Goal: Information Seeking & Learning: Learn about a topic

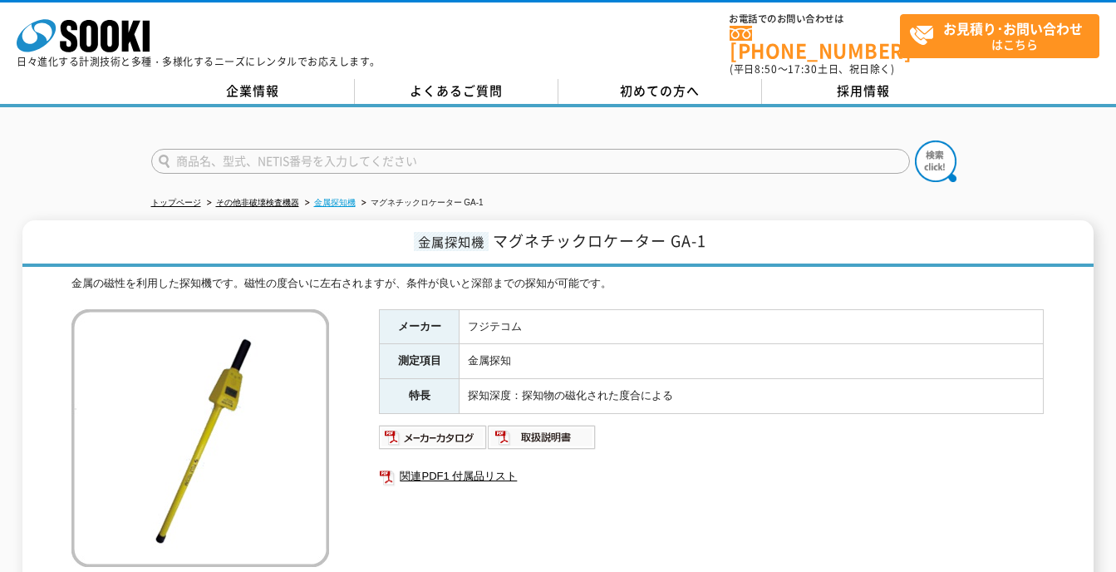
click at [345, 198] on link "金属探知機" at bounding box center [335, 202] width 42 height 9
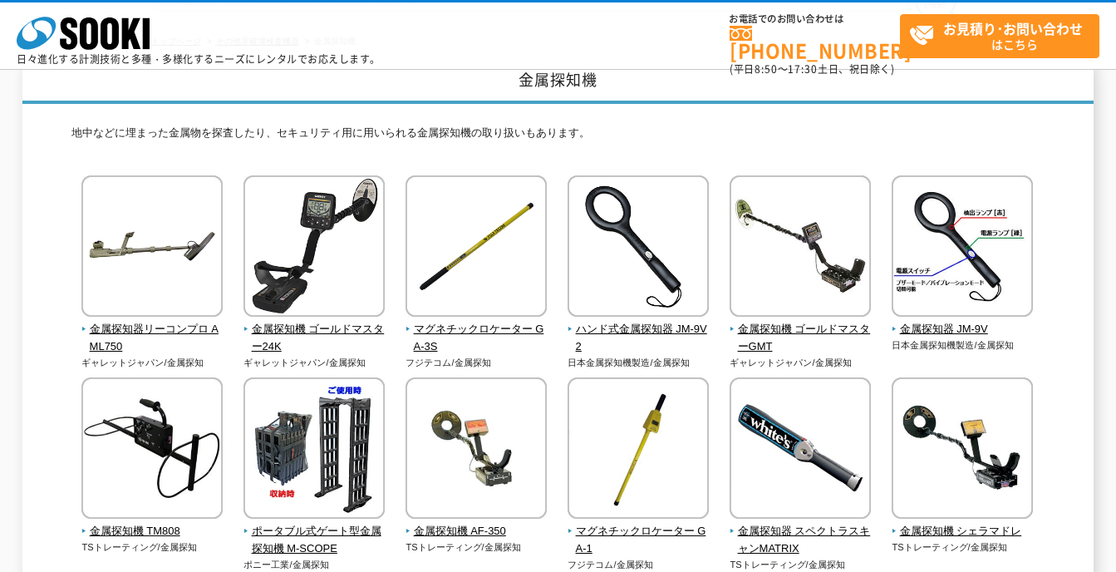
scroll to position [83, 0]
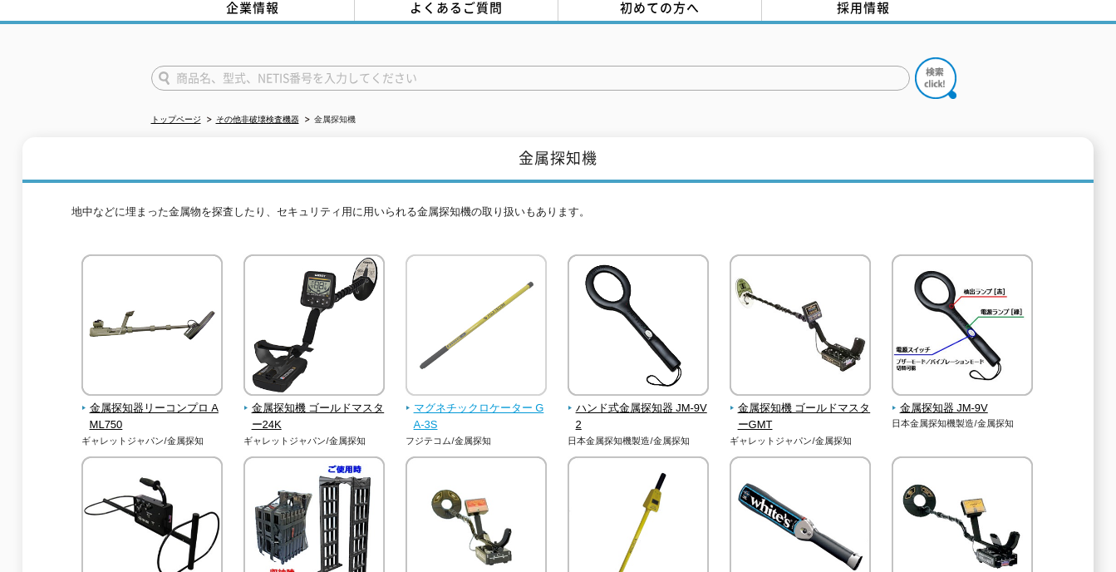
click at [468, 306] on img at bounding box center [475, 326] width 141 height 145
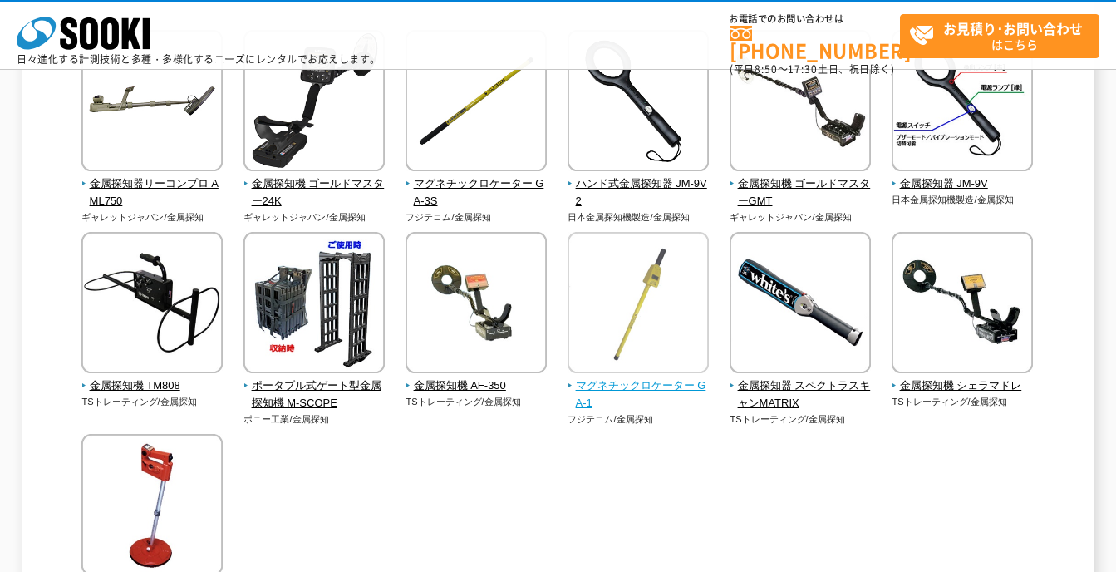
scroll to position [249, 0]
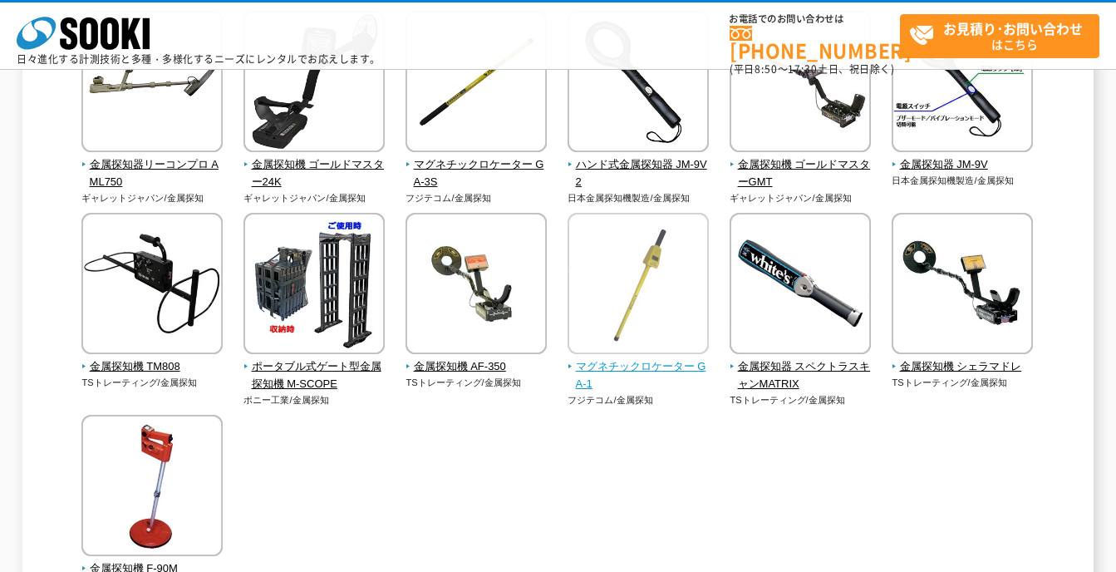
click at [654, 297] on img at bounding box center [638, 285] width 141 height 145
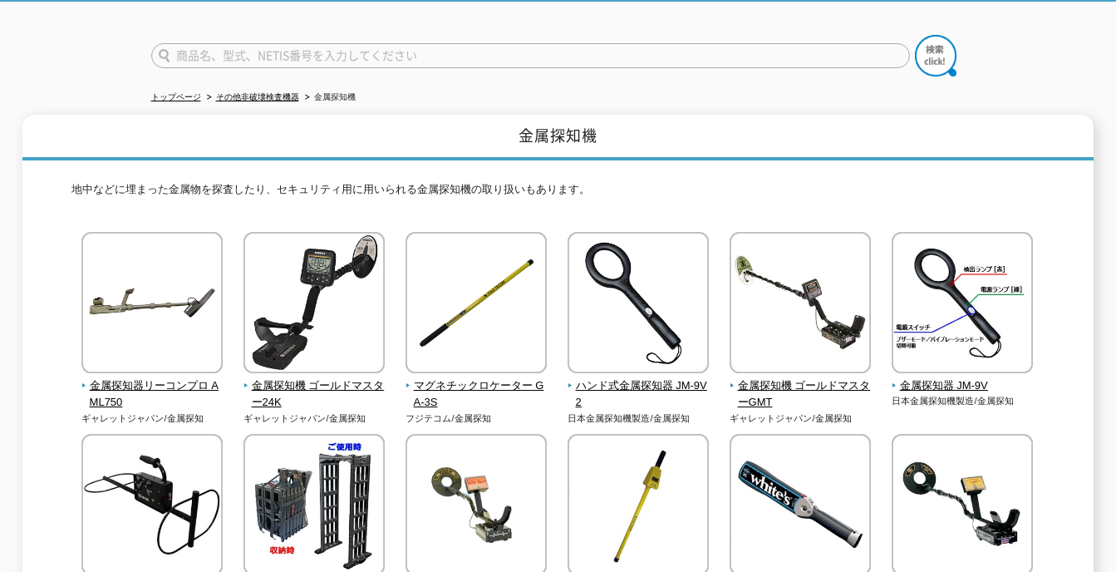
scroll to position [83, 0]
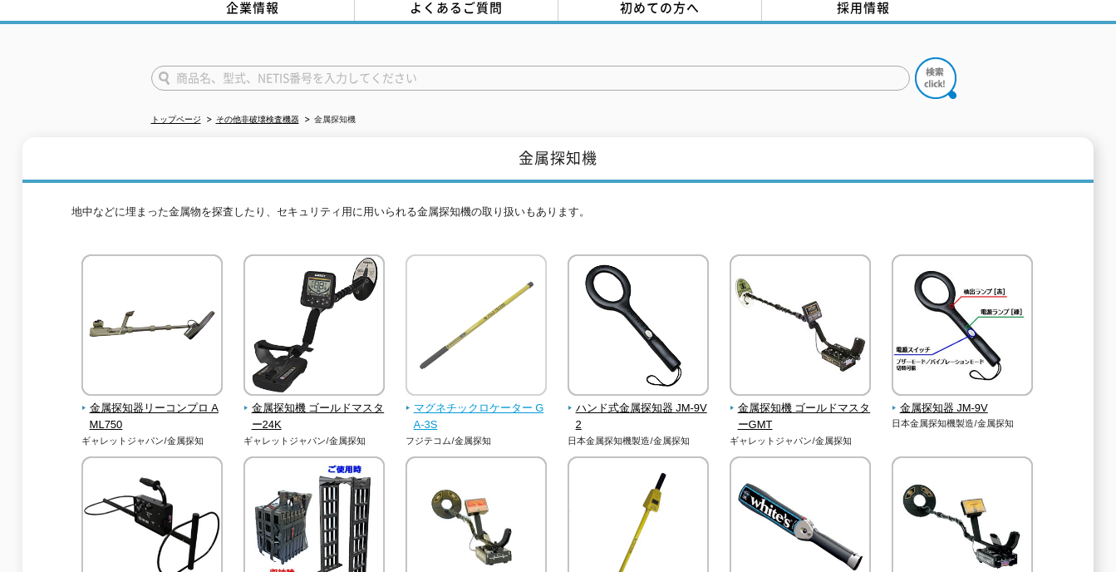
click at [486, 302] on img at bounding box center [475, 326] width 141 height 145
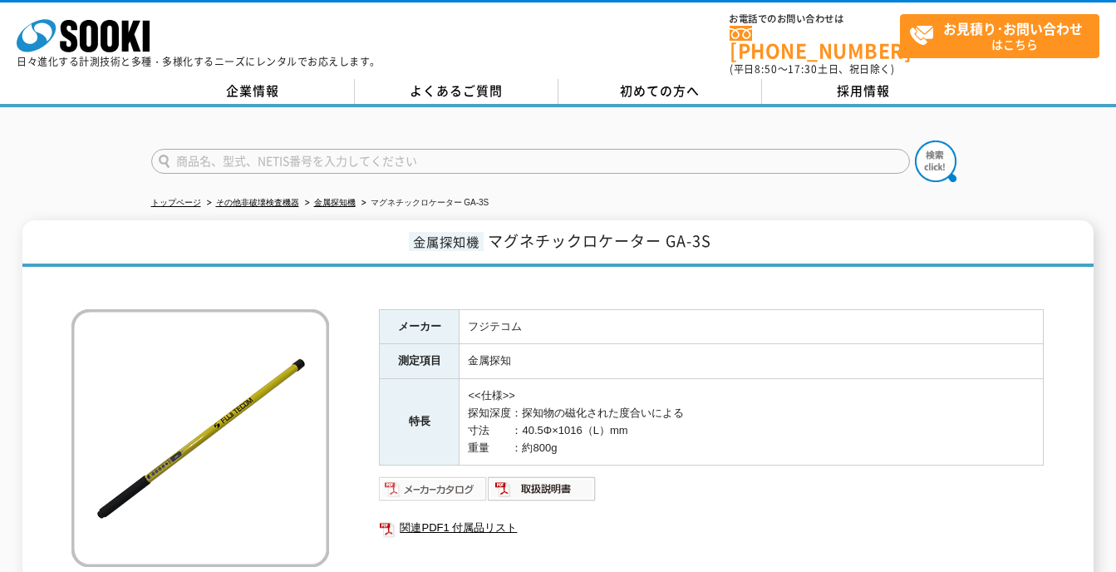
click at [416, 484] on img at bounding box center [433, 488] width 109 height 27
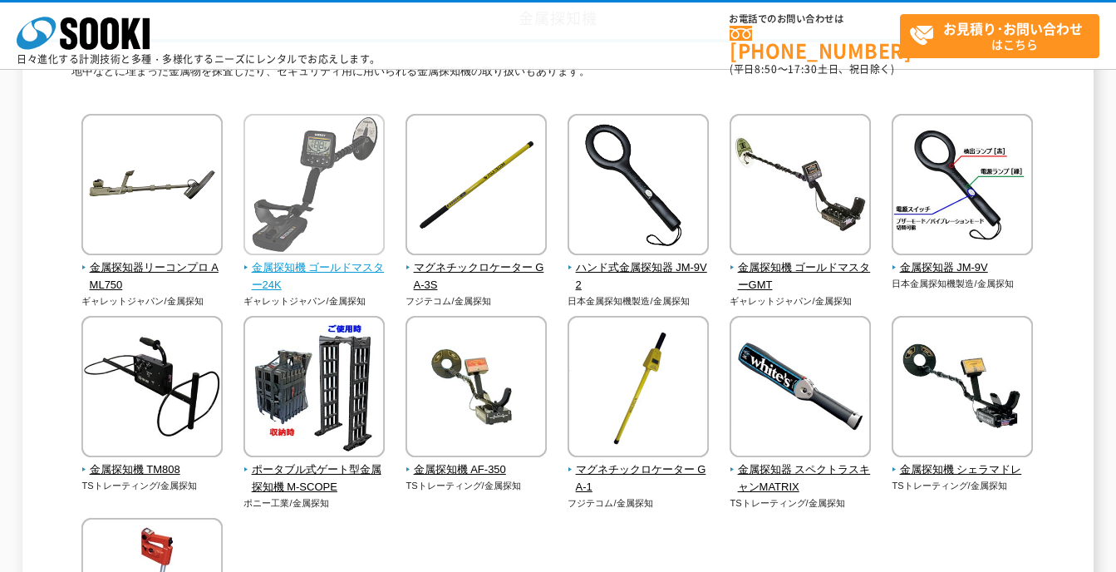
scroll to position [332, 0]
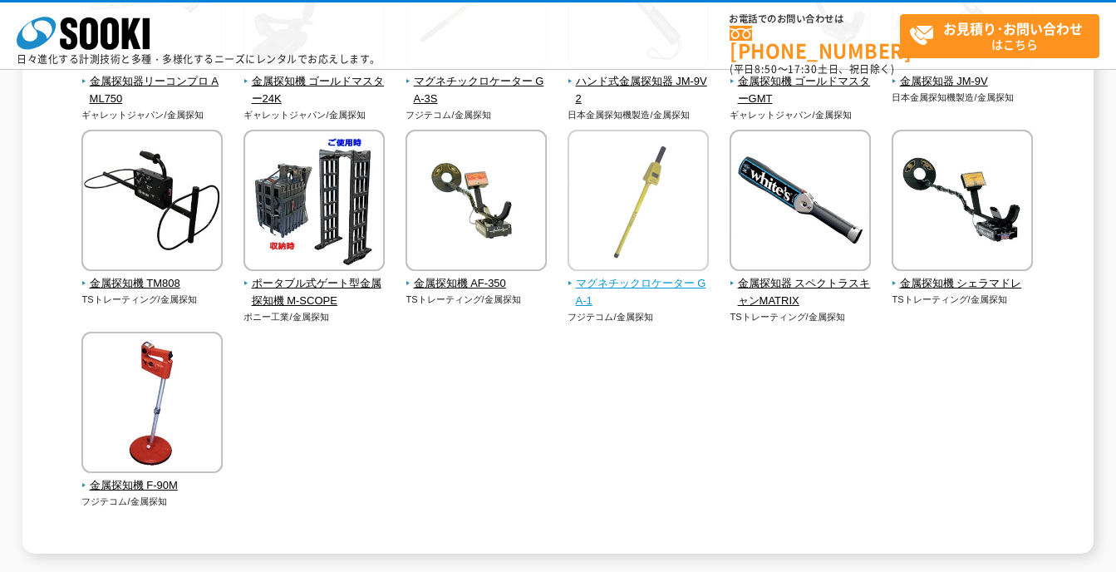
click at [627, 221] on img at bounding box center [638, 202] width 141 height 145
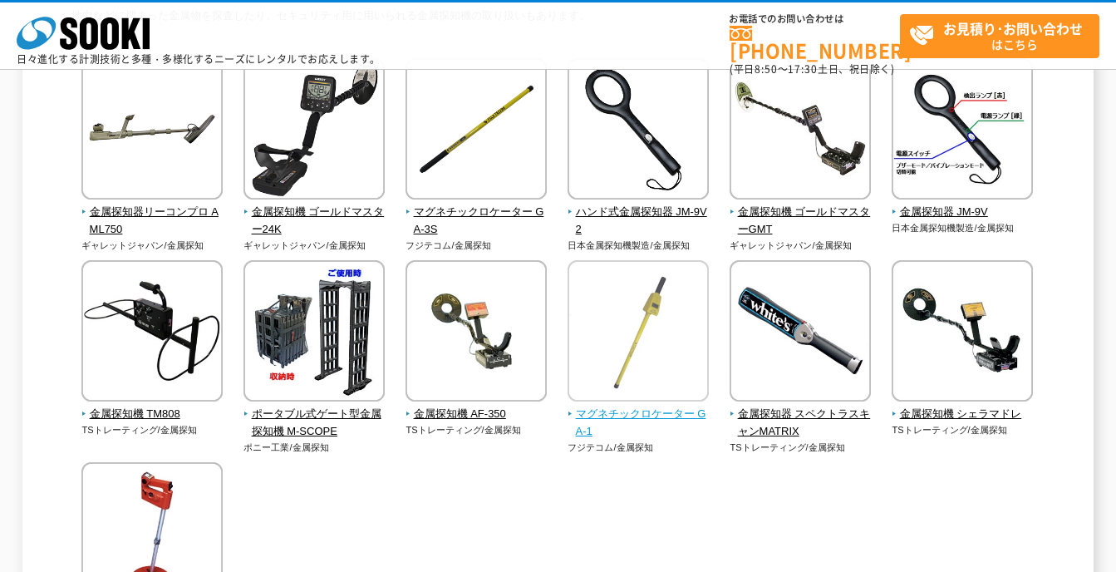
scroll to position [83, 0]
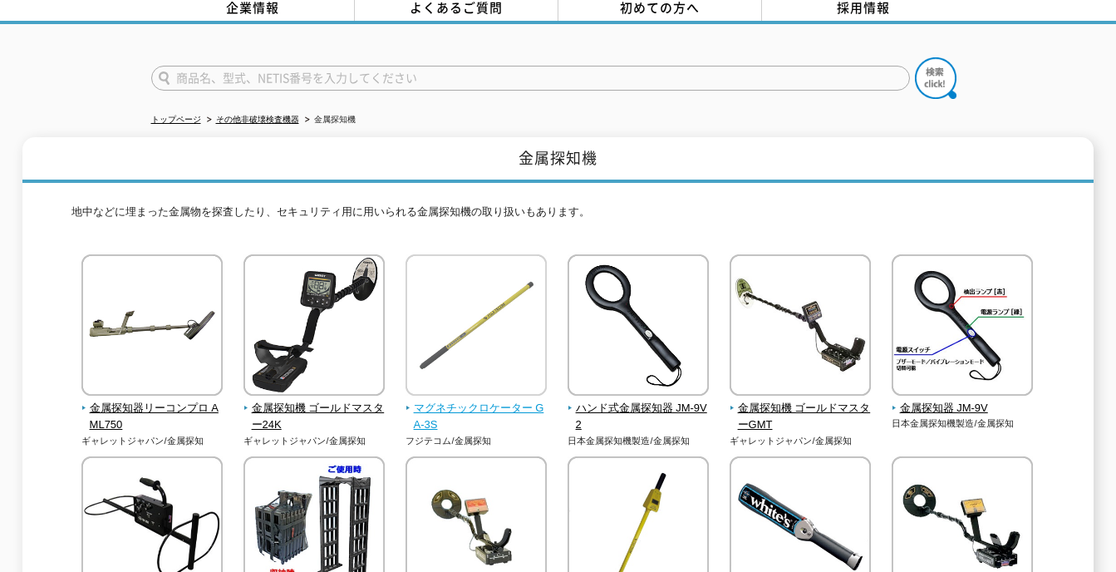
click at [484, 293] on img at bounding box center [475, 326] width 141 height 145
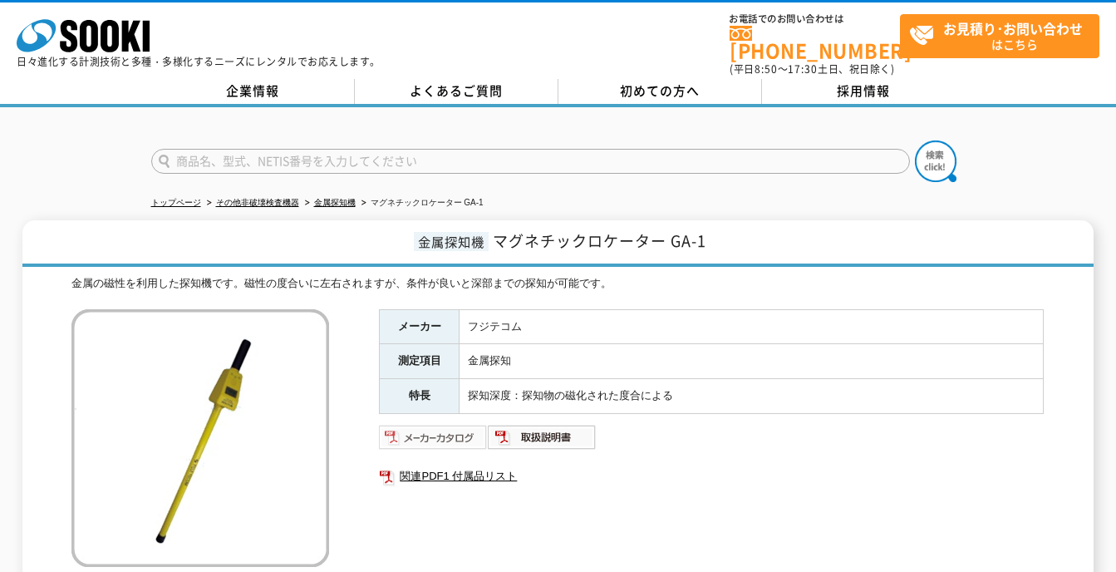
click at [462, 429] on img at bounding box center [433, 437] width 109 height 27
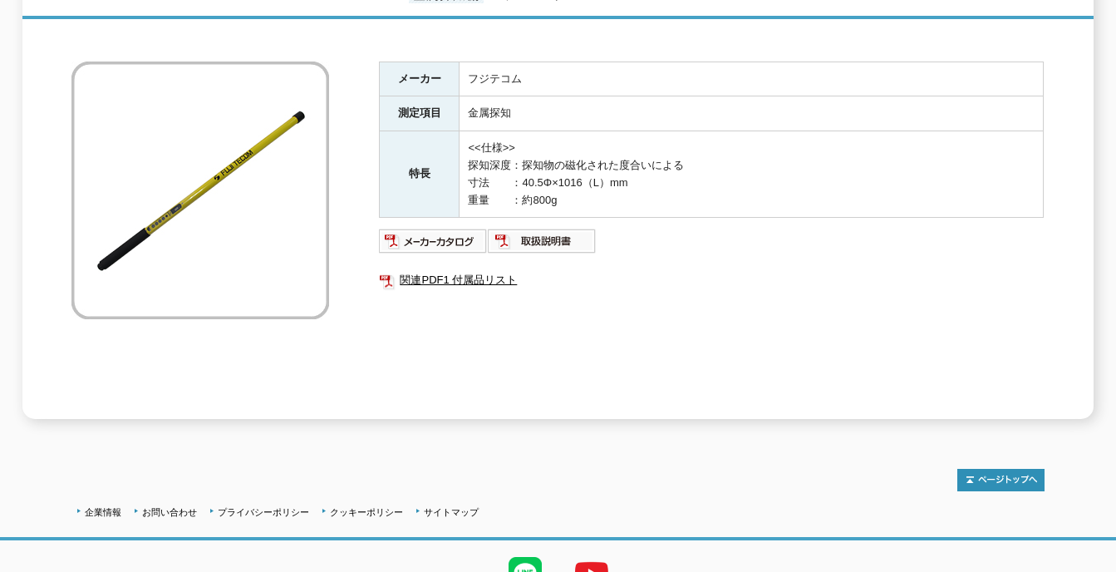
scroll to position [249, 0]
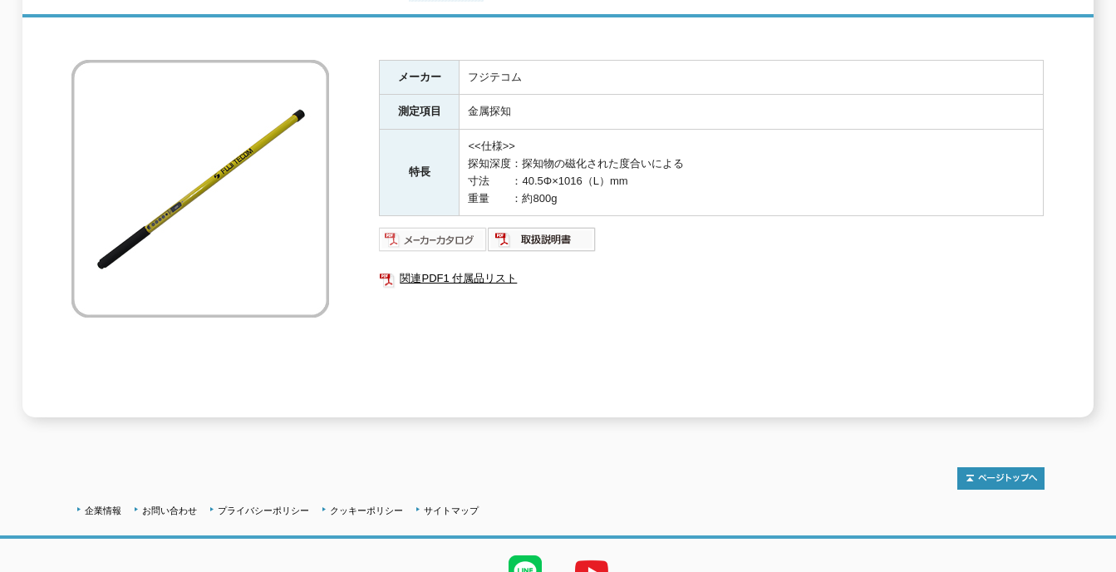
click at [457, 238] on img at bounding box center [433, 239] width 109 height 27
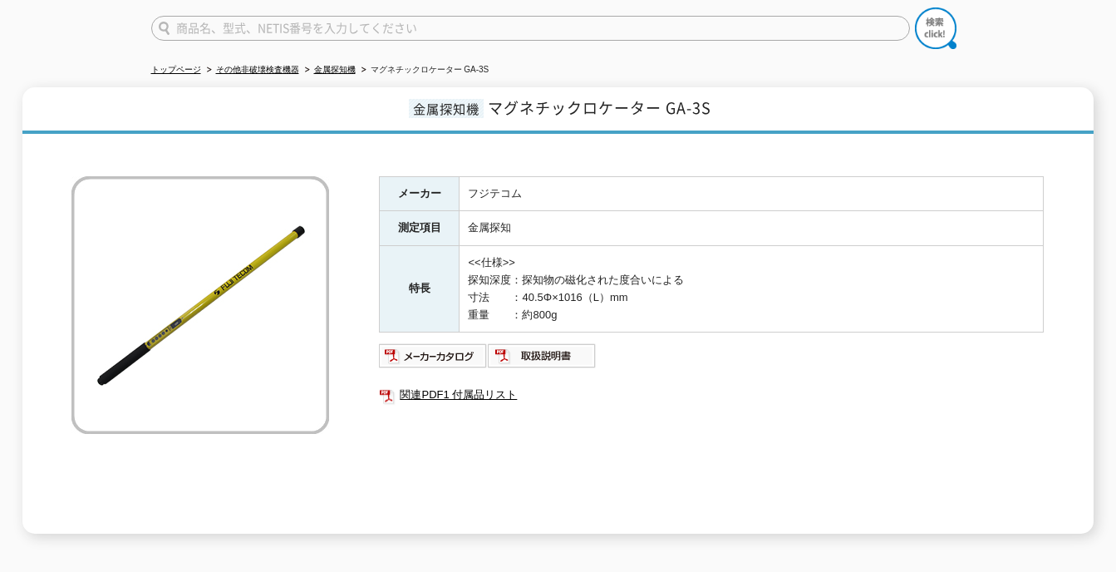
scroll to position [0, 0]
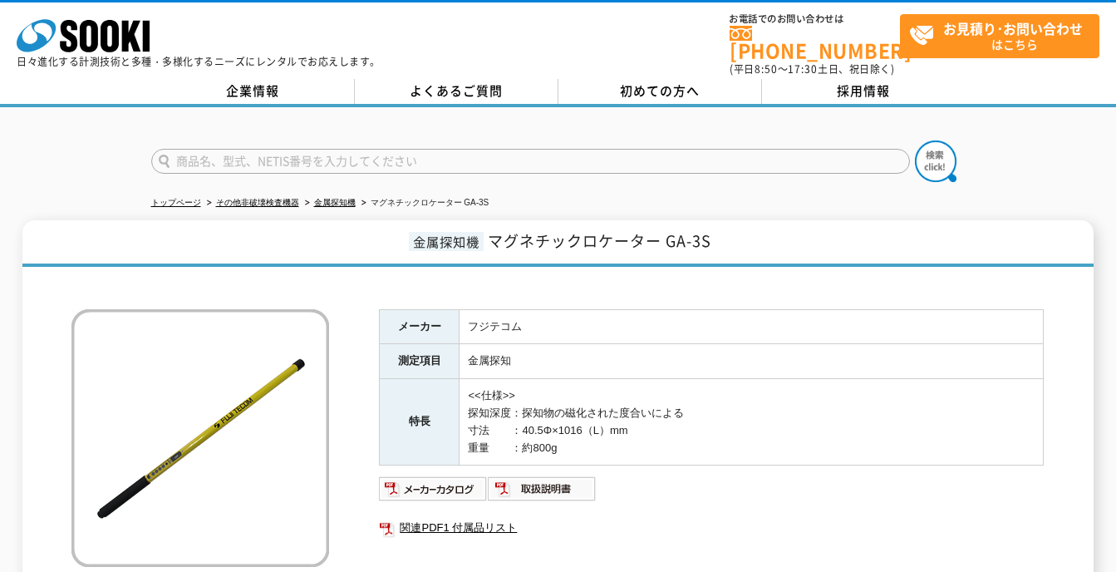
click at [725, 230] on h1 "金属探知機 マグネチックロケーター GA-3S" at bounding box center [557, 243] width 1071 height 47
drag, startPoint x: 492, startPoint y: 229, endPoint x: 717, endPoint y: 232, distance: 225.2
click at [717, 232] on h1 "金属探知機 マグネチックロケーター GA-3S" at bounding box center [557, 243] width 1071 height 47
copy span "マグネチックロケーター GA-3S"
click at [794, 226] on h1 "金属探知機 マグネチックロケーター GA-3S" at bounding box center [557, 243] width 1071 height 47
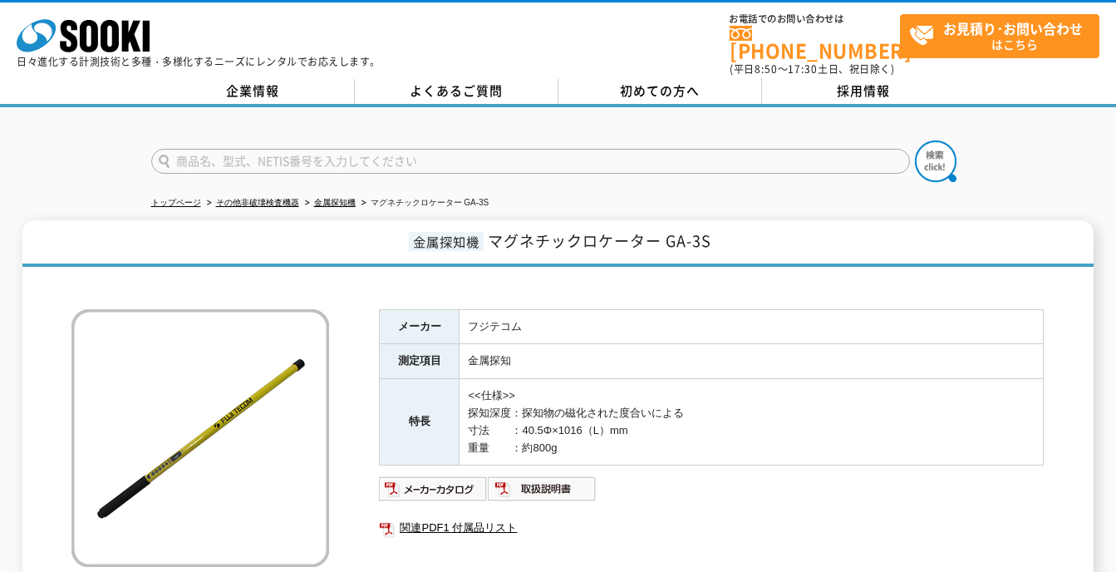
scroll to position [83, 0]
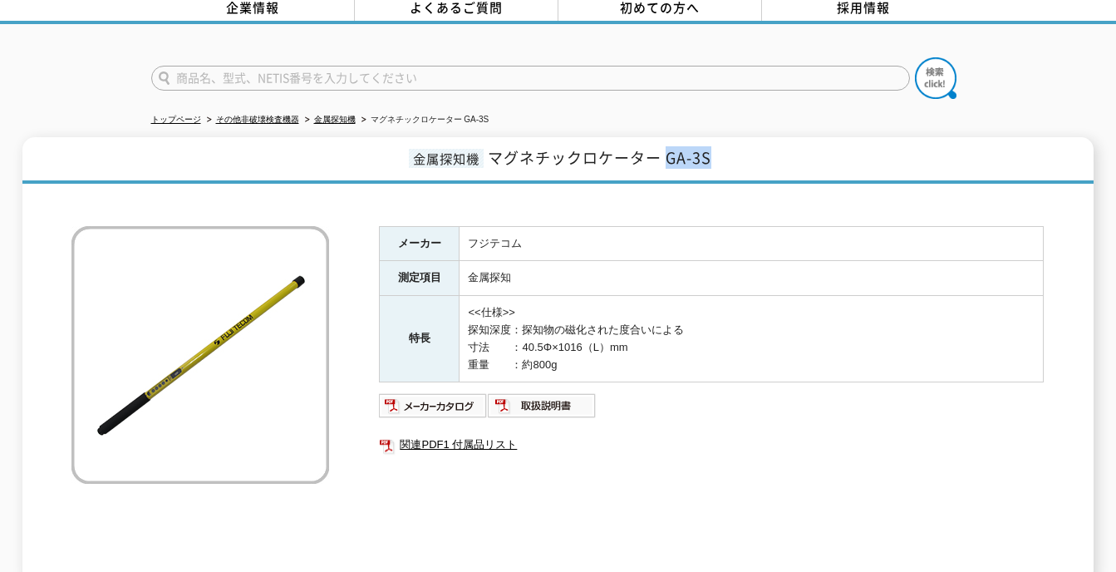
drag, startPoint x: 671, startPoint y: 149, endPoint x: 720, endPoint y: 147, distance: 49.1
click at [720, 147] on h1 "金属探知機 マグネチックロケーター GA-3S" at bounding box center [557, 160] width 1071 height 47
drag, startPoint x: 720, startPoint y: 147, endPoint x: 742, endPoint y: 190, distance: 48.7
click at [742, 192] on div at bounding box center [557, 200] width 972 height 17
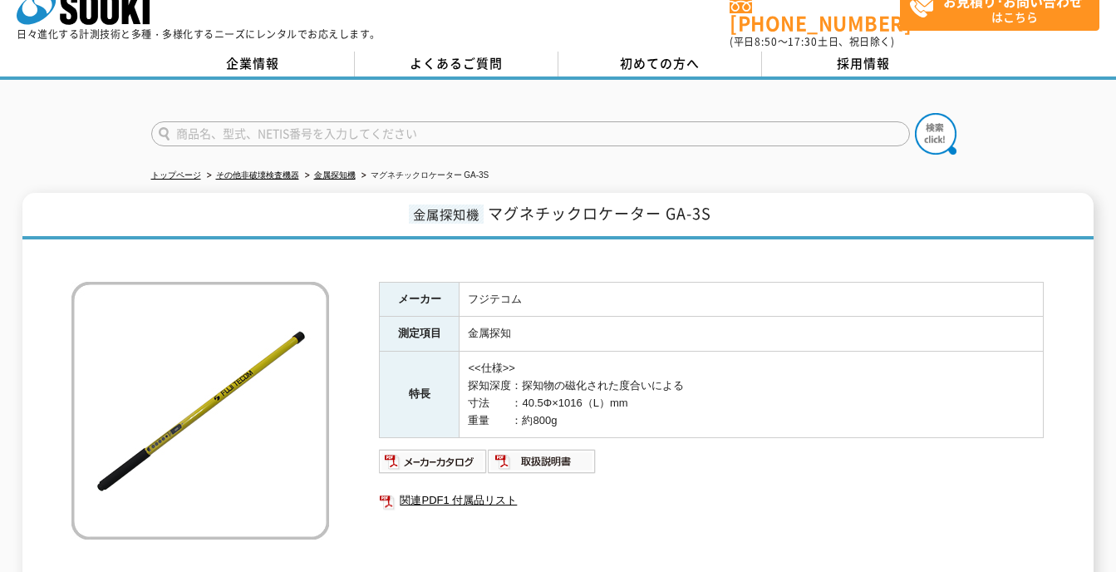
scroll to position [0, 0]
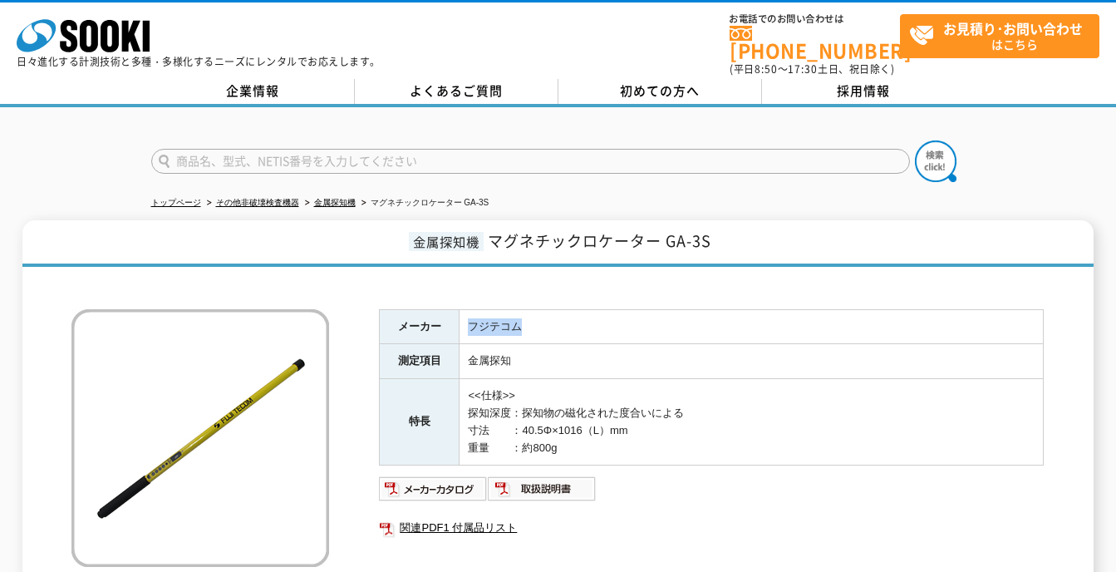
drag, startPoint x: 470, startPoint y: 316, endPoint x: 523, endPoint y: 318, distance: 53.2
click at [523, 318] on td "フジテコム" at bounding box center [751, 326] width 584 height 35
drag, startPoint x: 523, startPoint y: 318, endPoint x: 500, endPoint y: 314, distance: 23.6
copy td "フジテコム"
drag, startPoint x: 490, startPoint y: 227, endPoint x: 716, endPoint y: 228, distance: 226.0
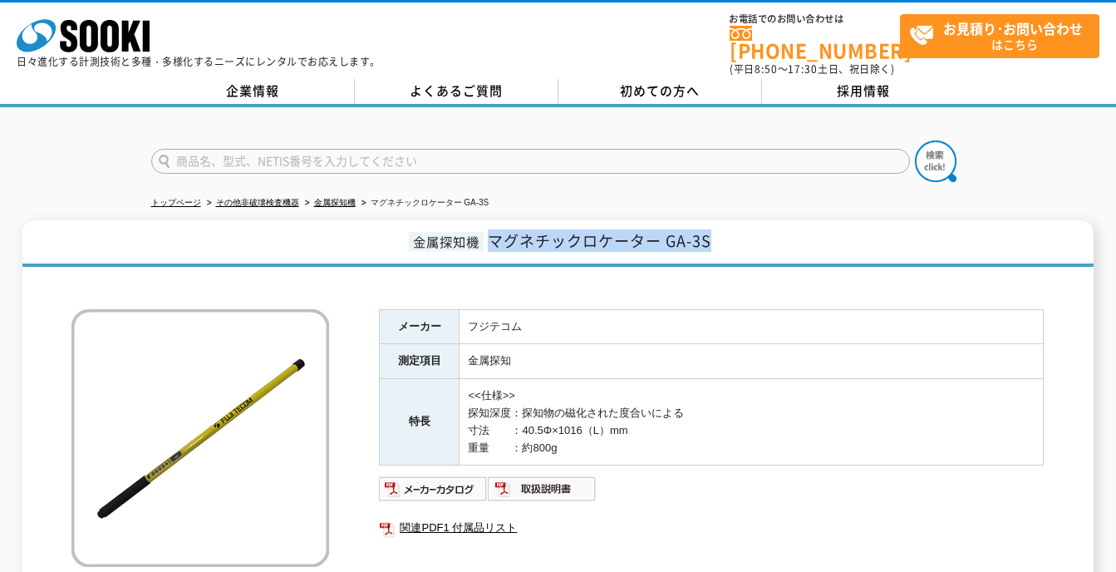
click at [716, 228] on h1 "金属探知機 マグネチックロケーター GA-3S" at bounding box center [557, 243] width 1071 height 47
drag, startPoint x: 716, startPoint y: 228, endPoint x: 658, endPoint y: 230, distance: 58.2
copy span "マグネチックロケーター GA-3S"
click at [538, 476] on img at bounding box center [542, 488] width 109 height 27
